Goal: Information Seeking & Learning: Find specific fact

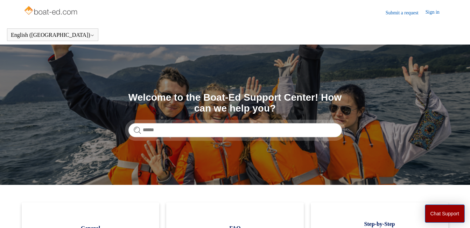
scroll to position [155, 0]
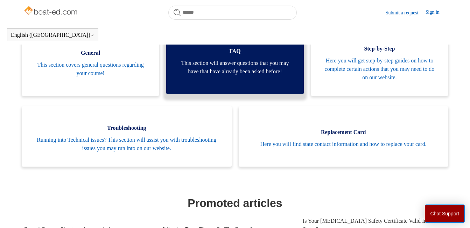
click at [235, 67] on span "This section will answer questions that you may have that have already been ask…" at bounding box center [235, 67] width 117 height 17
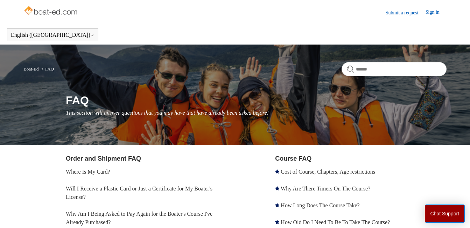
scroll to position [155, 0]
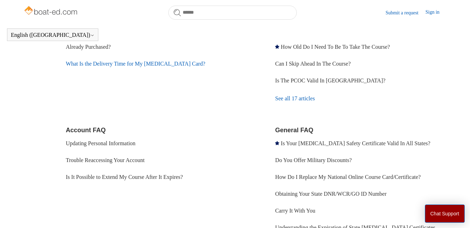
click at [121, 62] on link "What Is the Delivery Time for My [MEDICAL_DATA] Card?" at bounding box center [136, 64] width 140 height 6
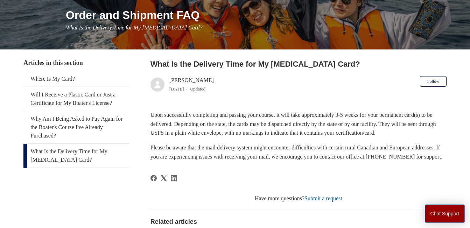
scroll to position [82, 0]
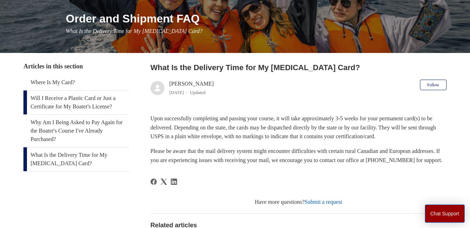
click at [78, 99] on link "Will I Receive a Plastic Card or Just a Certificate for My Boater's License?" at bounding box center [76, 102] width 106 height 24
